Goal: Find specific page/section: Find specific page/section

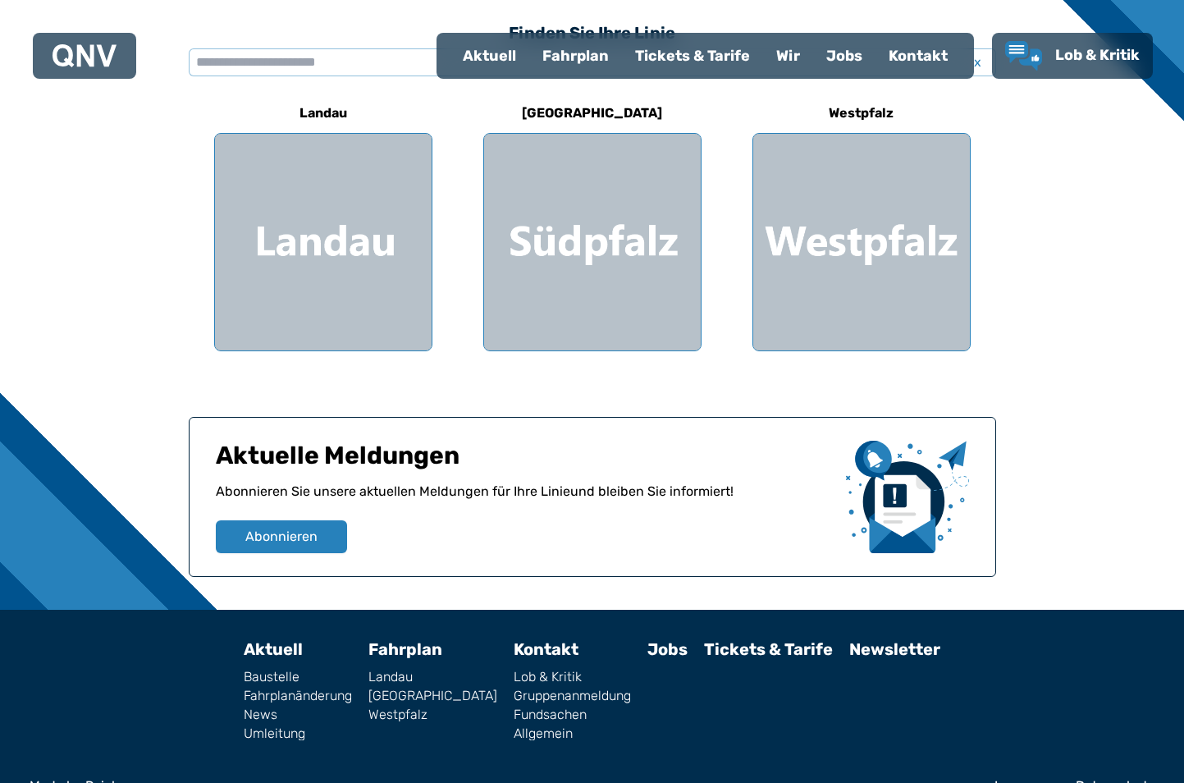
scroll to position [492, 0]
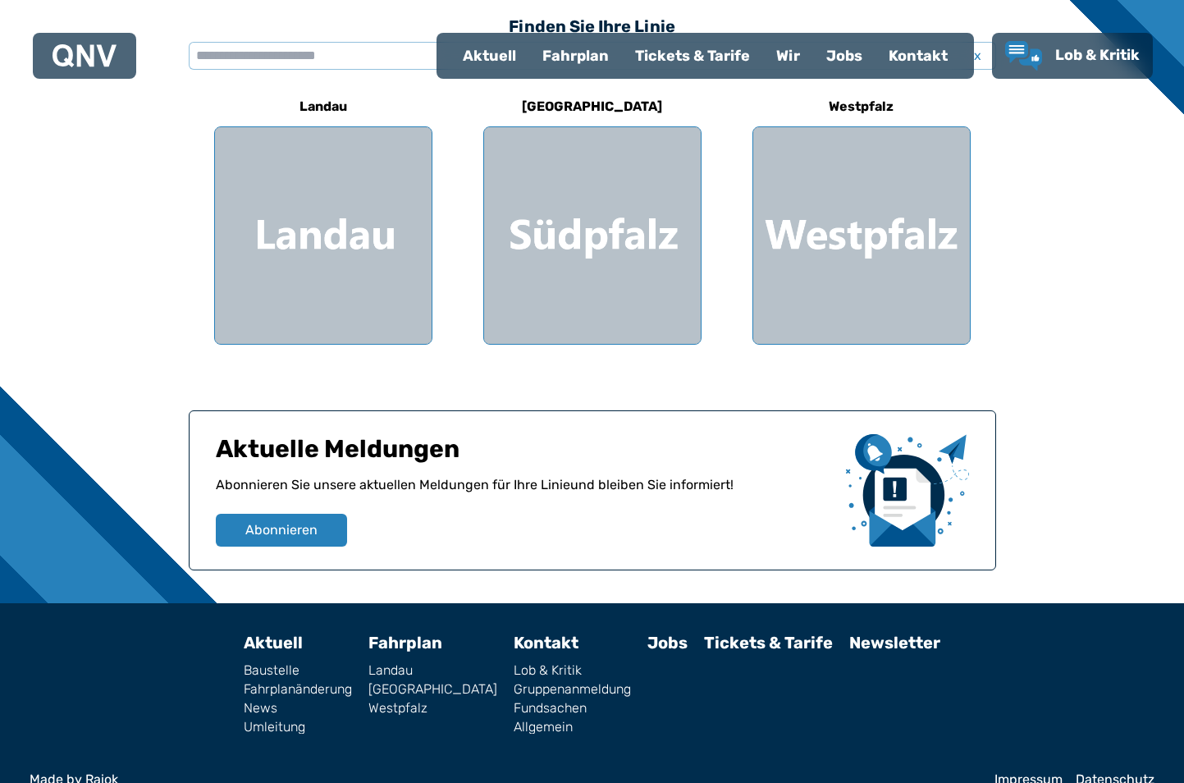
click at [418, 706] on link "Westpfalz" at bounding box center [432, 707] width 129 height 13
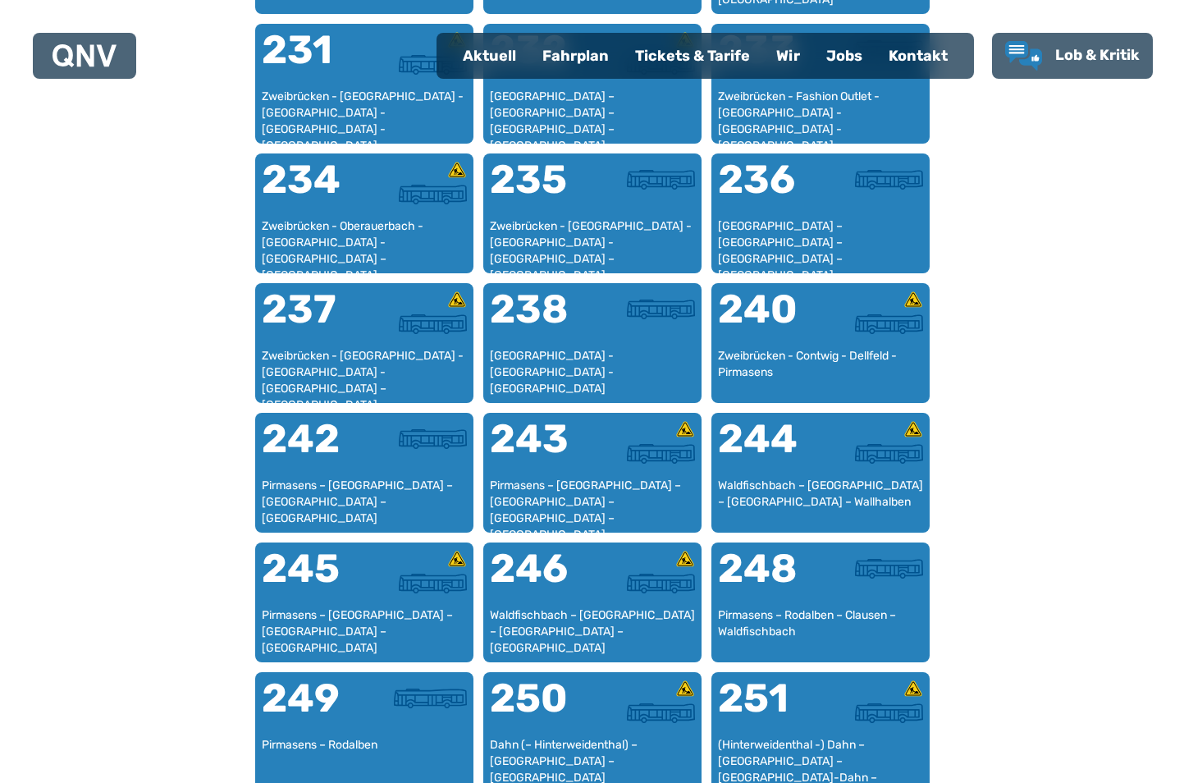
scroll to position [1408, 0]
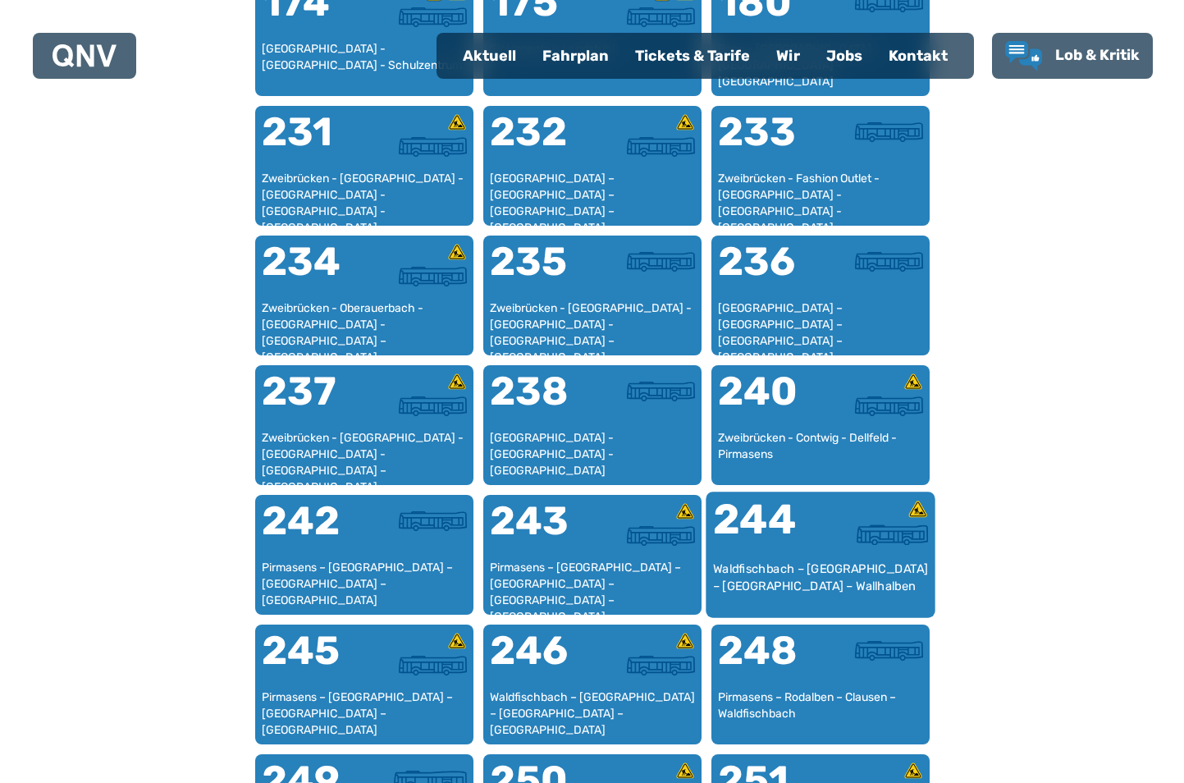
click at [783, 555] on div "244" at bounding box center [765, 530] width 107 height 62
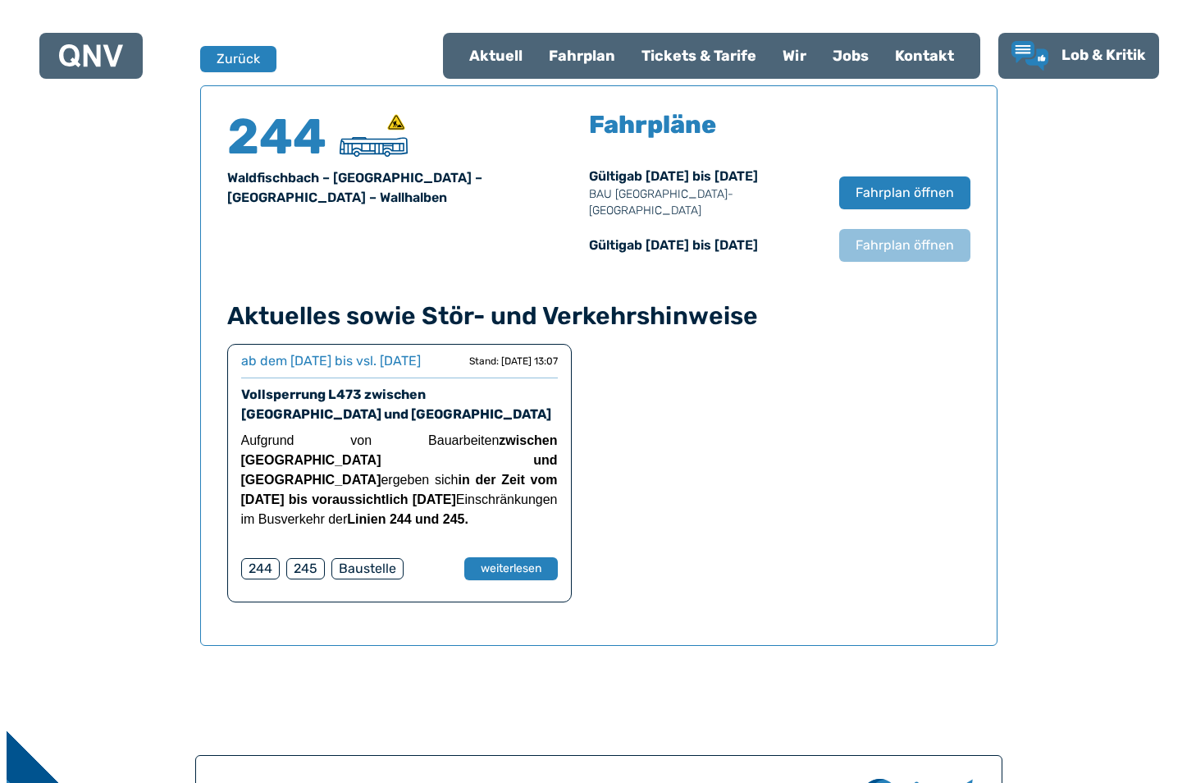
scroll to position [1081, 0]
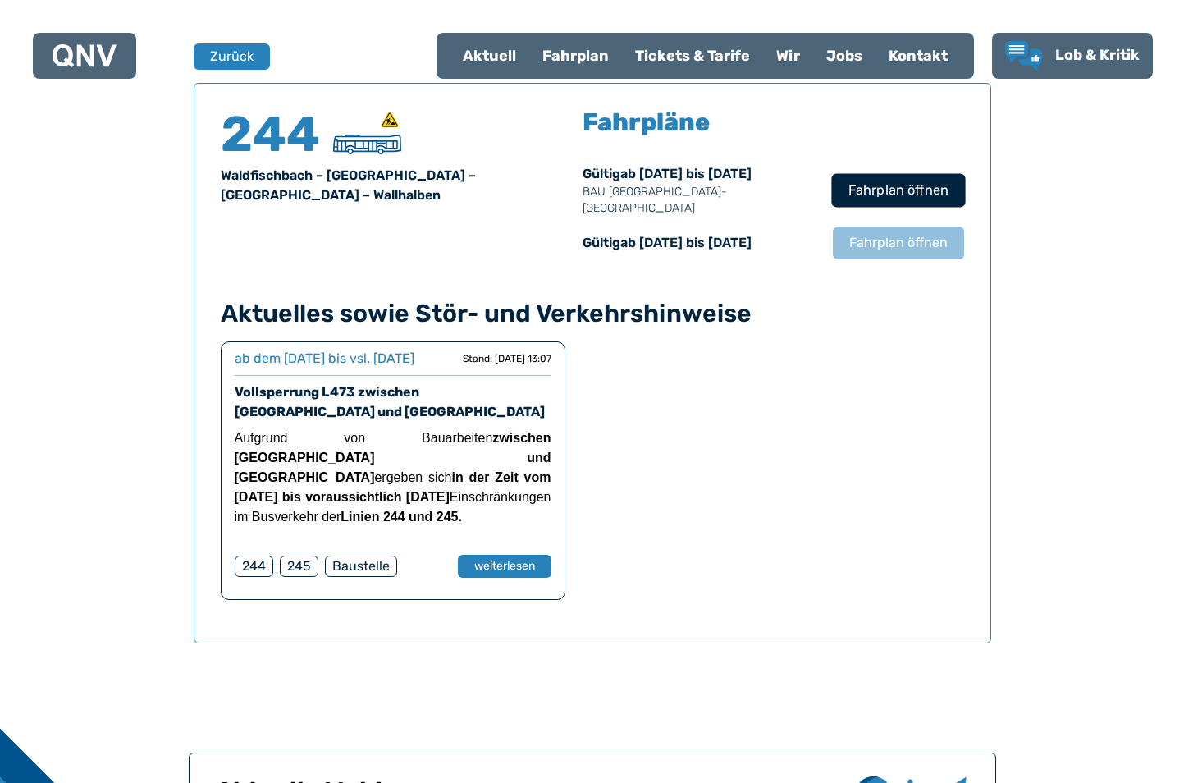
click at [893, 180] on span "Fahrplan öffnen" at bounding box center [897, 190] width 100 height 20
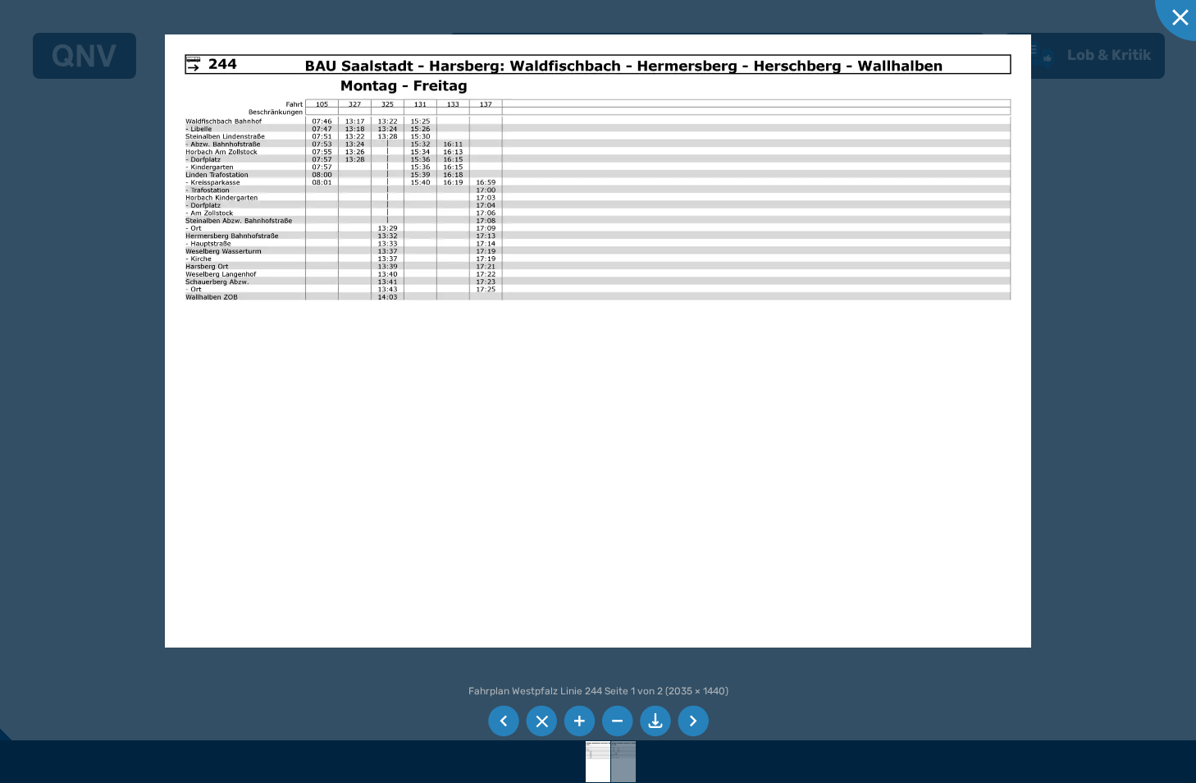
click at [194, 75] on img at bounding box center [598, 340] width 866 height 613
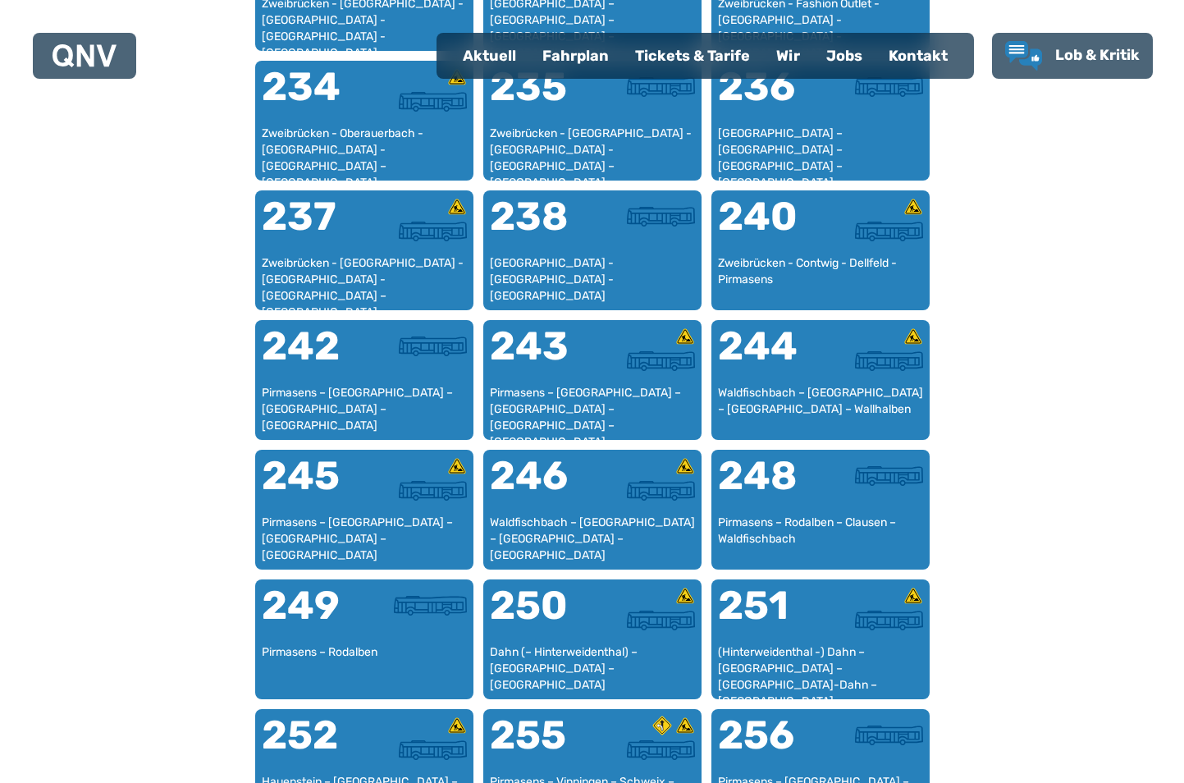
scroll to position [1490, 0]
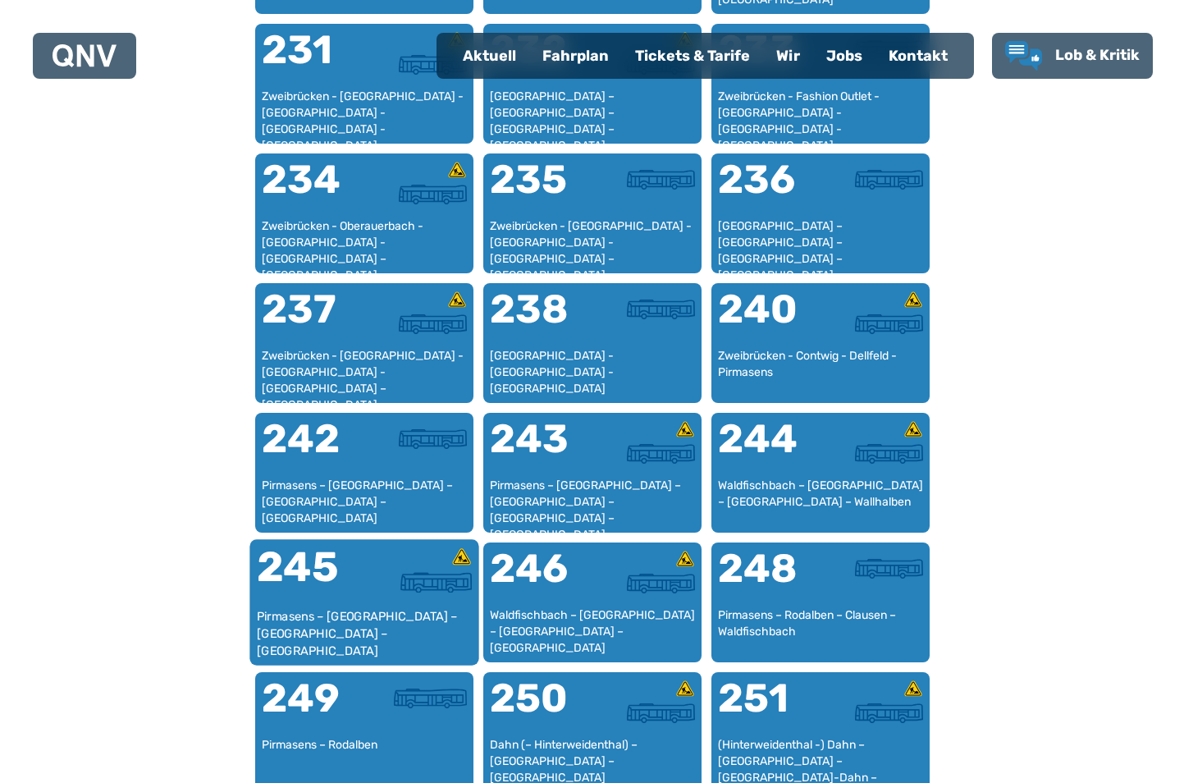
click at [345, 597] on div "245" at bounding box center [309, 577] width 107 height 62
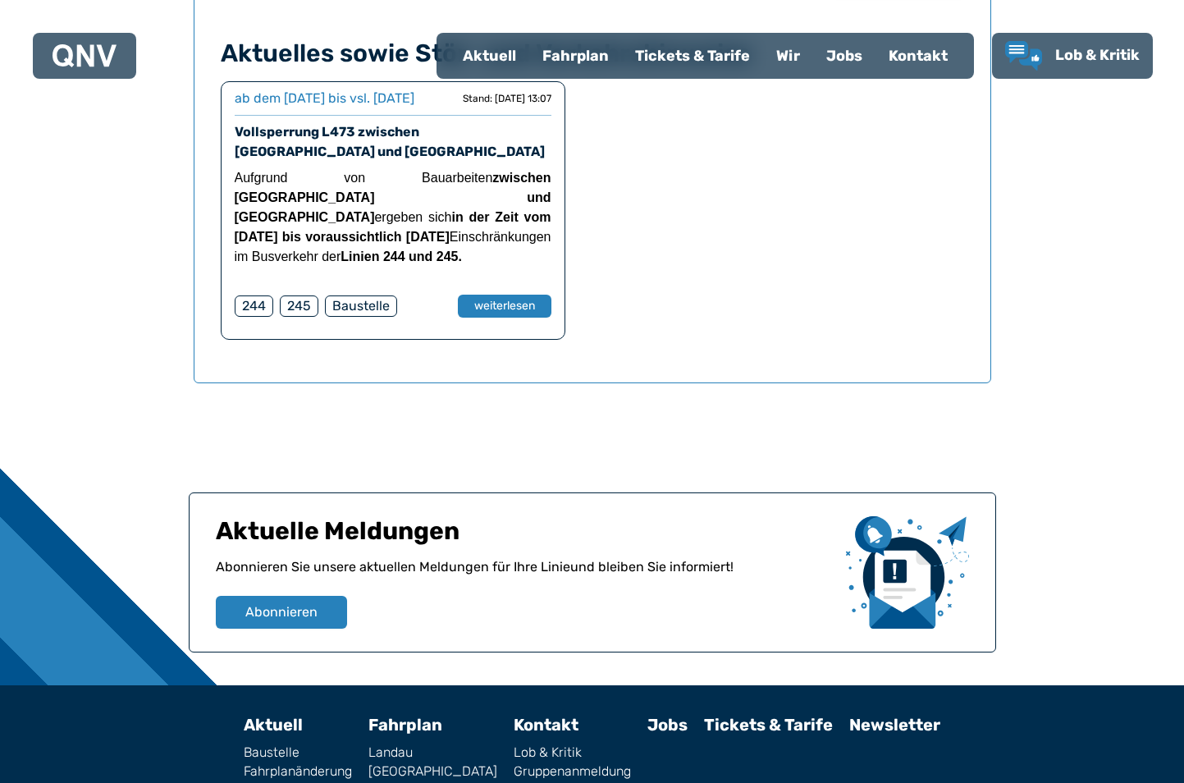
scroll to position [1454, 0]
